Goal: Transaction & Acquisition: Purchase product/service

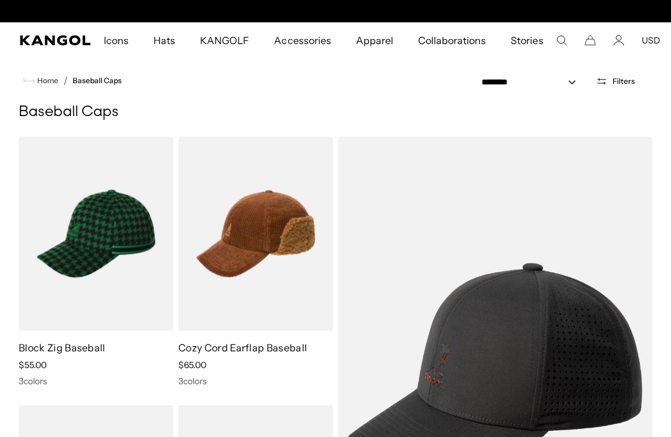
scroll to position [0, 256]
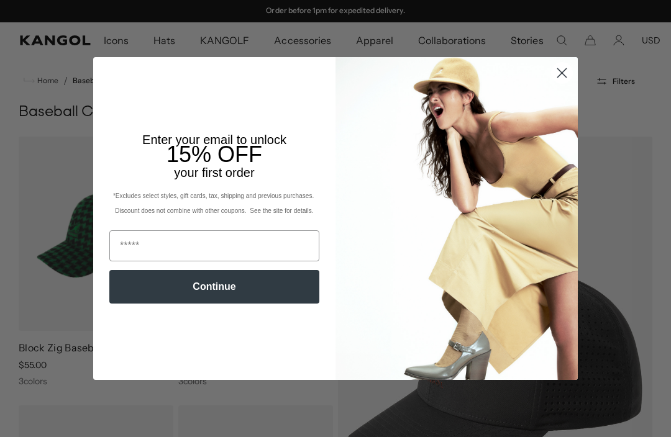
click at [552, 78] on circle "Close dialog" at bounding box center [561, 73] width 20 height 20
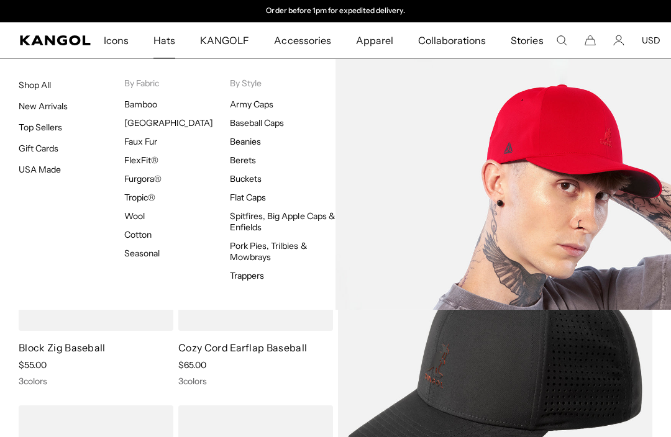
click at [150, 164] on link "FlexFit®" at bounding box center [141, 160] width 34 height 11
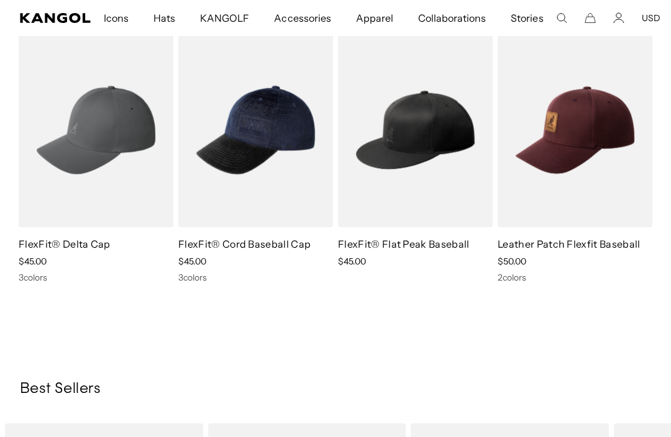
scroll to position [0, 256]
click at [25, 243] on link "FlexFit® Delta Cap" at bounding box center [65, 244] width 92 height 12
click at [0, 0] on img at bounding box center [0, 0] width 0 height 0
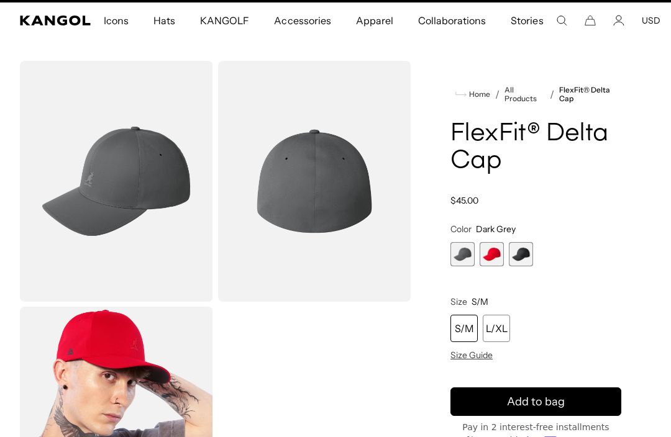
scroll to position [20, 0]
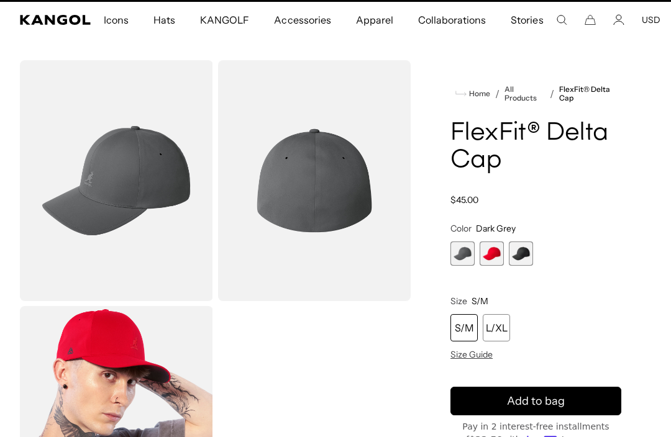
click at [489, 353] on span "Size Guide" at bounding box center [471, 354] width 42 height 11
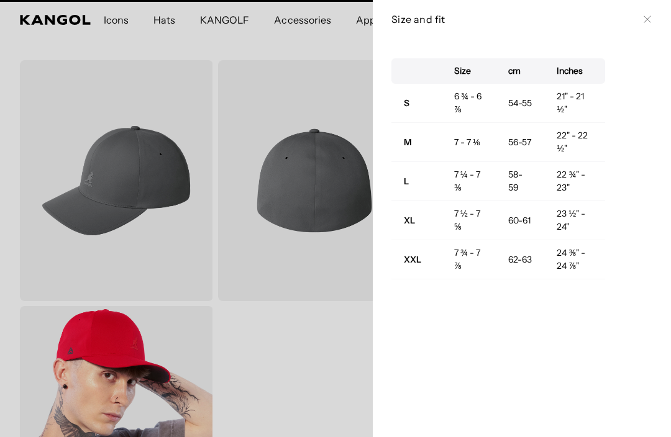
scroll to position [0, 0]
click at [324, 355] on div at bounding box center [335, 218] width 671 height 437
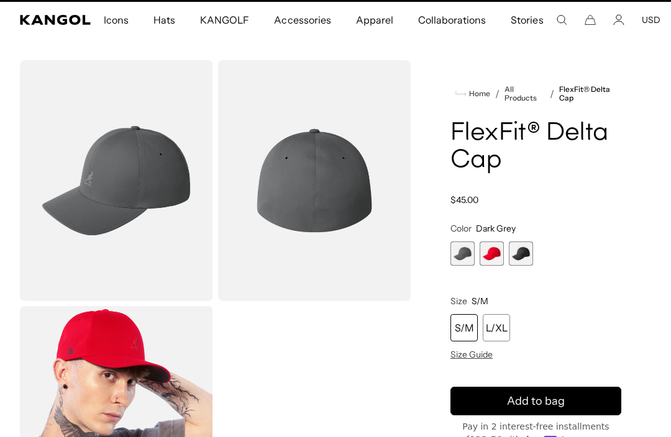
scroll to position [0, 256]
click at [478, 353] on span "Size Guide" at bounding box center [471, 354] width 42 height 11
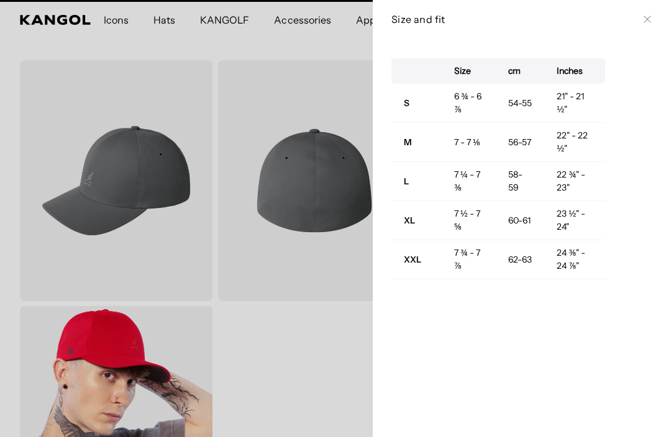
click at [648, 14] on button "Close" at bounding box center [647, 19] width 10 height 10
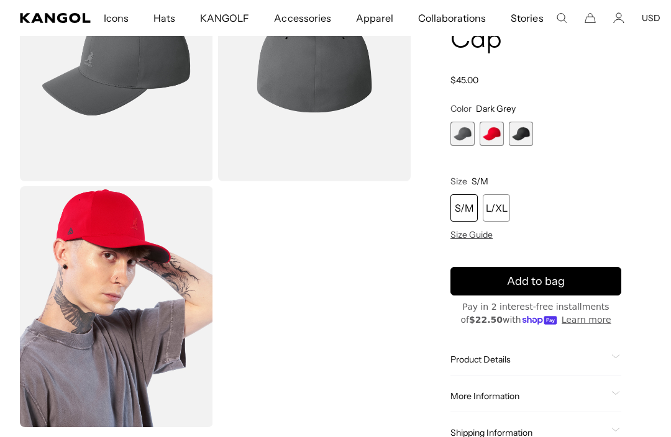
click at [527, 133] on span "3 of 3" at bounding box center [521, 134] width 24 height 24
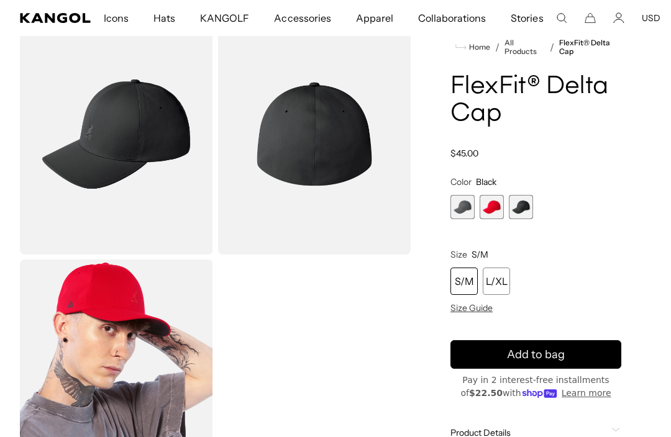
scroll to position [66, 0]
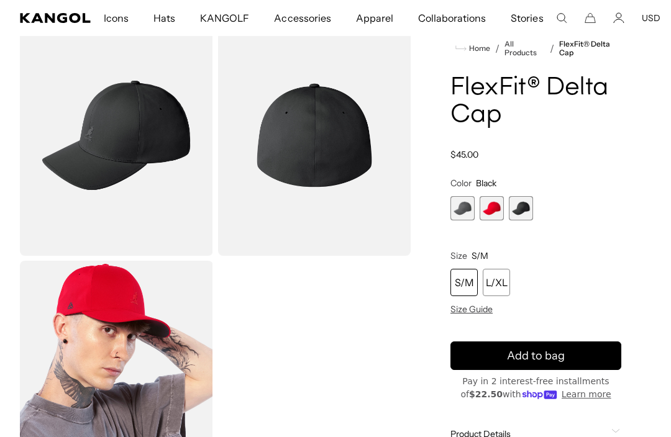
click at [460, 201] on span "1 of 3" at bounding box center [462, 208] width 24 height 24
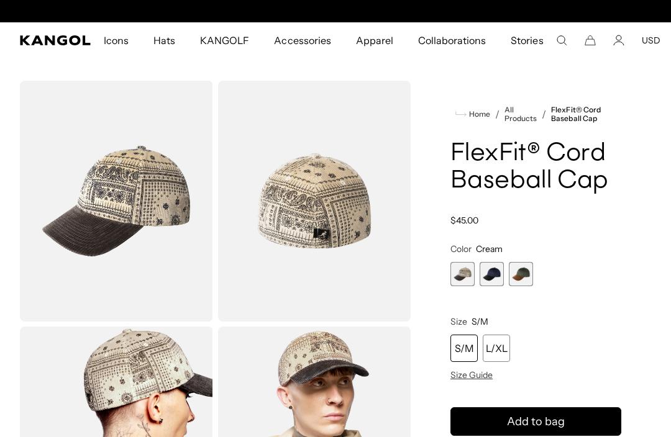
scroll to position [0, 256]
click at [491, 263] on span "2 of 3" at bounding box center [491, 274] width 24 height 24
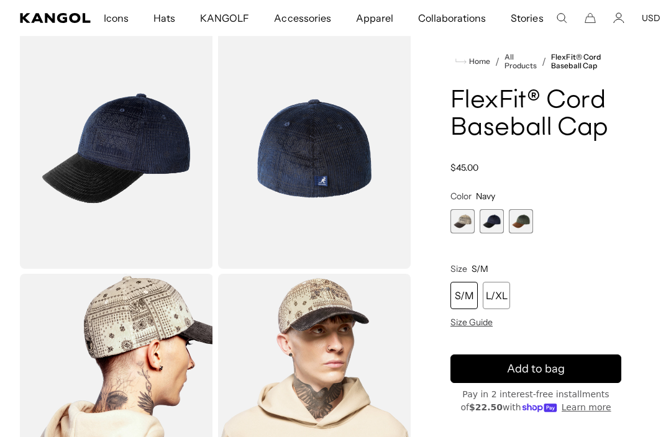
scroll to position [0, 256]
click at [520, 222] on span "3 of 3" at bounding box center [521, 221] width 24 height 24
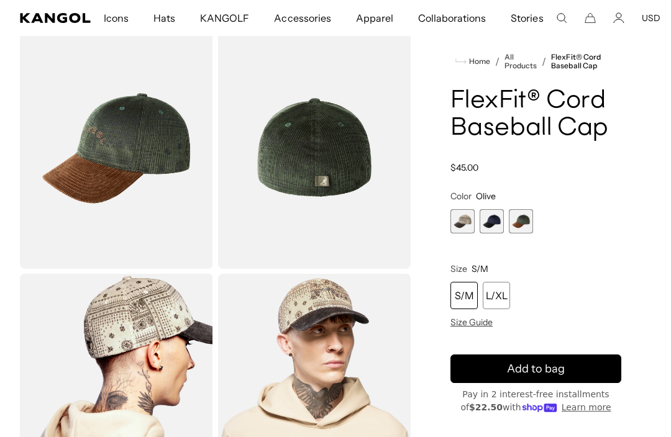
scroll to position [0, 256]
click at [483, 221] on span "2 of 3" at bounding box center [491, 221] width 24 height 24
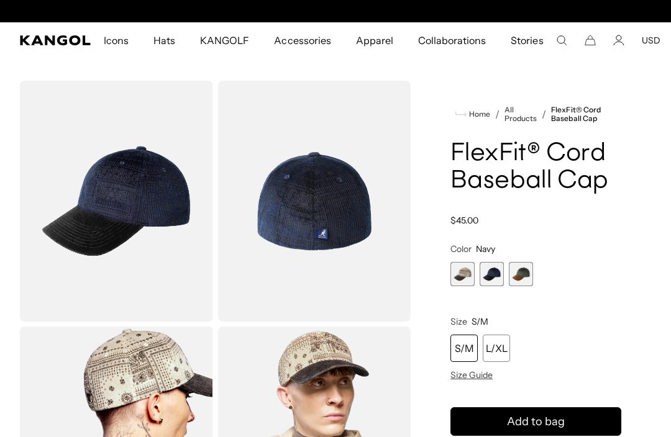
scroll to position [0, 256]
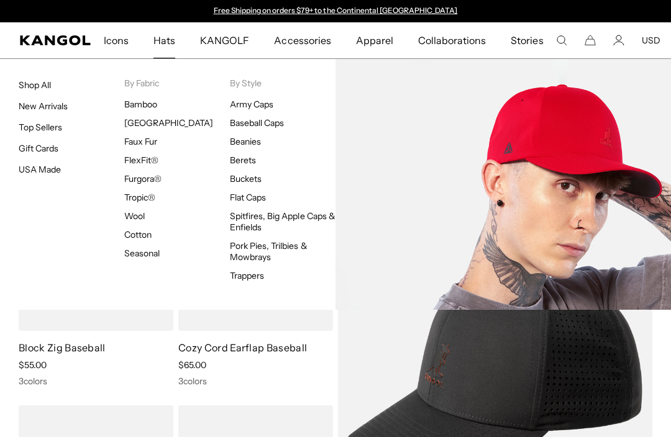
click at [137, 160] on link "FlexFit®" at bounding box center [141, 160] width 34 height 11
